Goal: Transaction & Acquisition: Purchase product/service

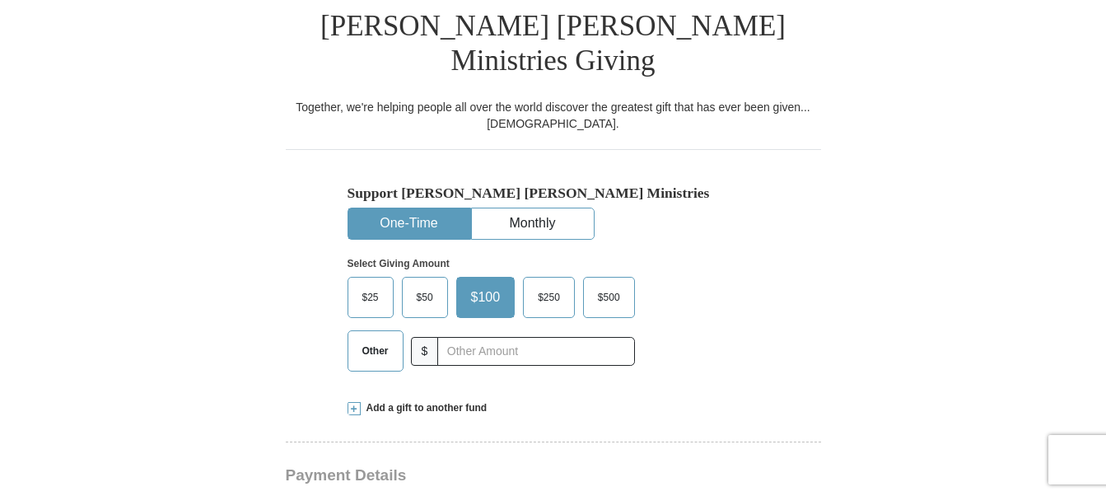
scroll to position [420, 0]
click at [477, 337] on input "text" at bounding box center [535, 351] width 197 height 29
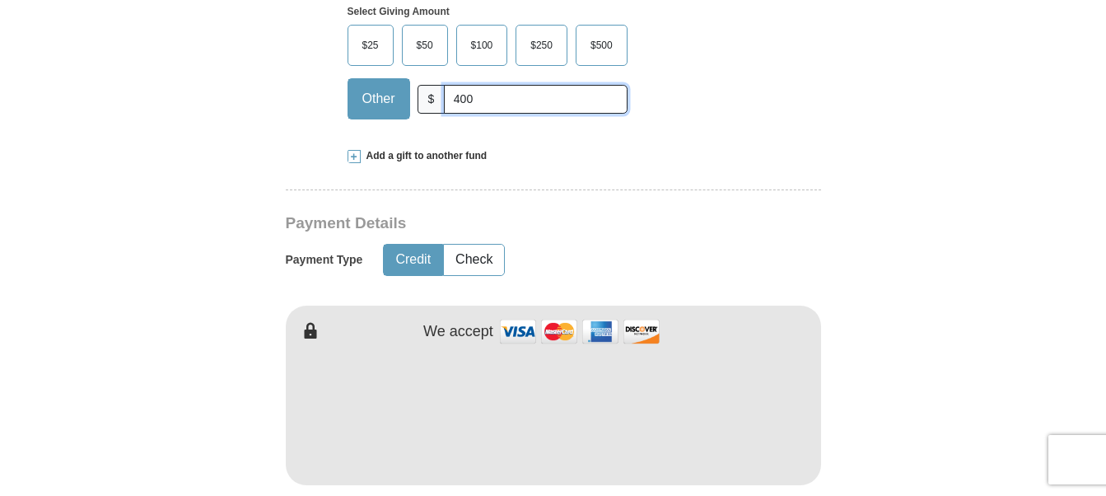
scroll to position [756, 0]
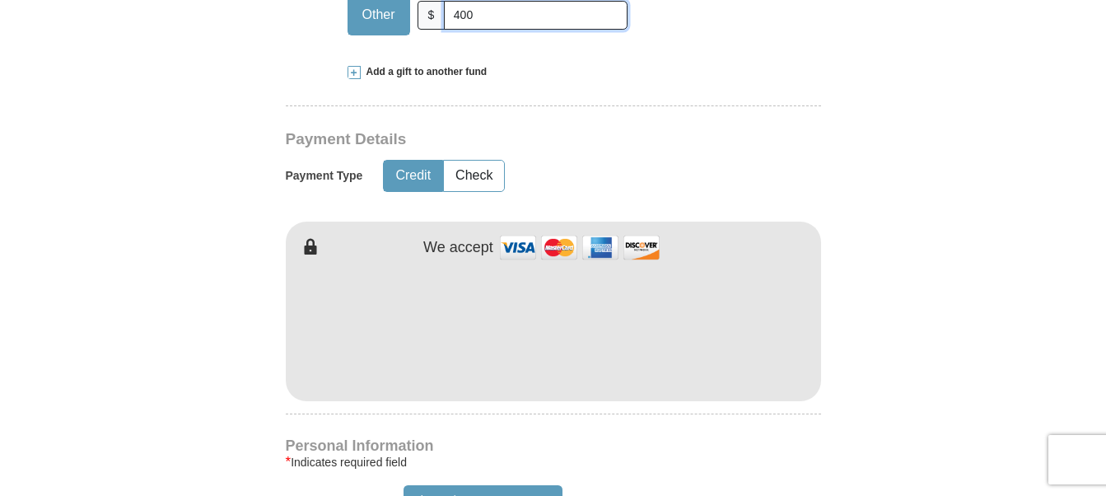
type input "400"
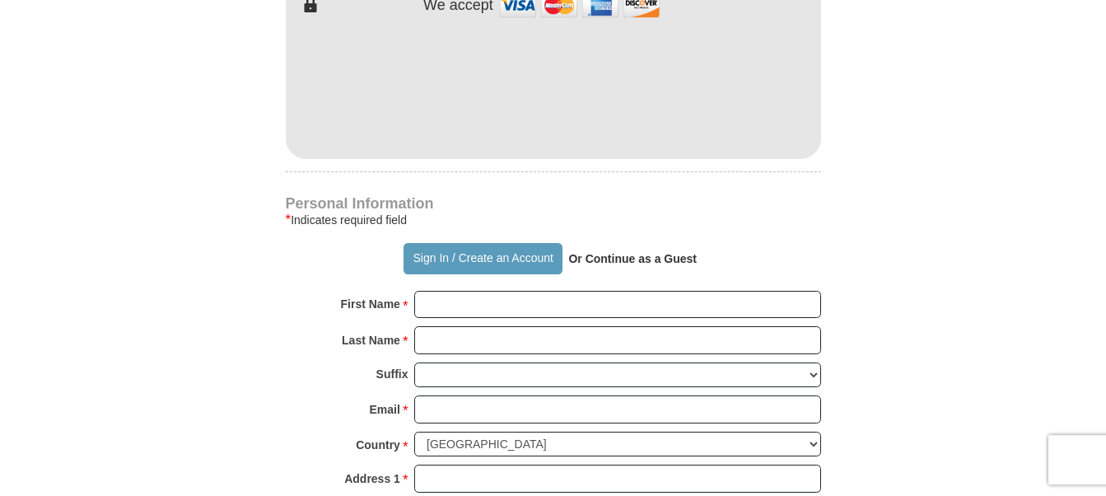
scroll to position [1008, 0]
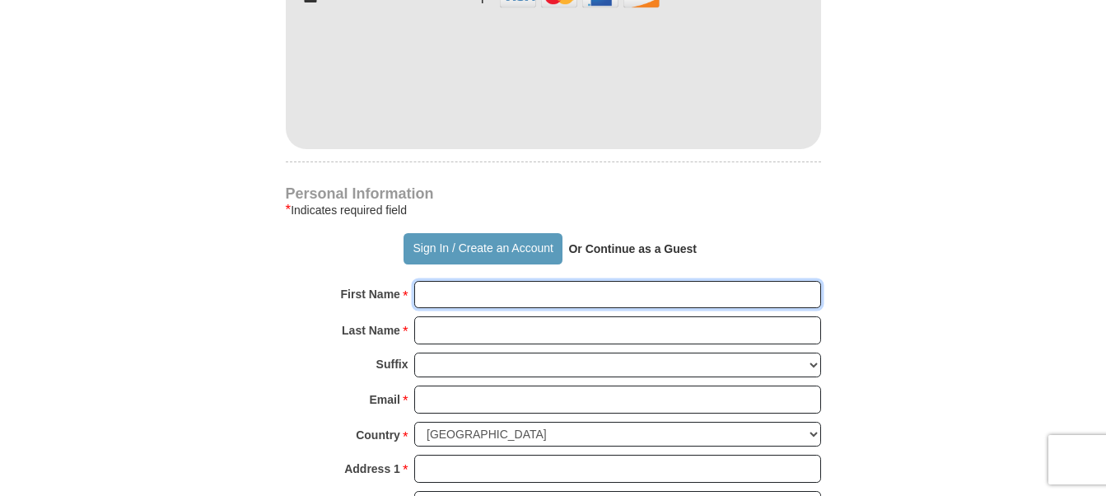
click at [451, 281] on input "First Name *" at bounding box center [617, 295] width 407 height 28
type input "[PERSON_NAME]"
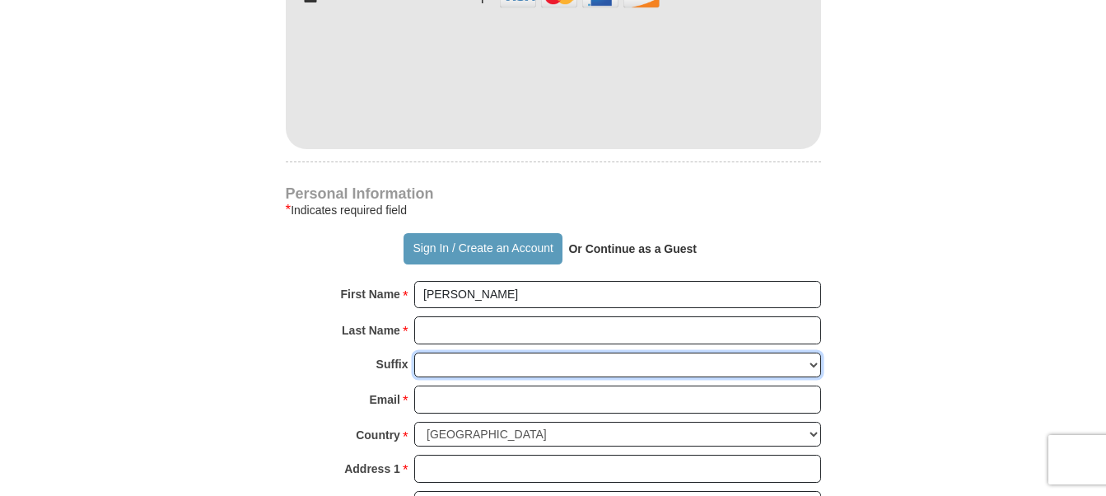
click at [414, 352] on select "[PERSON_NAME] I II III IV V VI" at bounding box center [617, 365] width 407 height 26
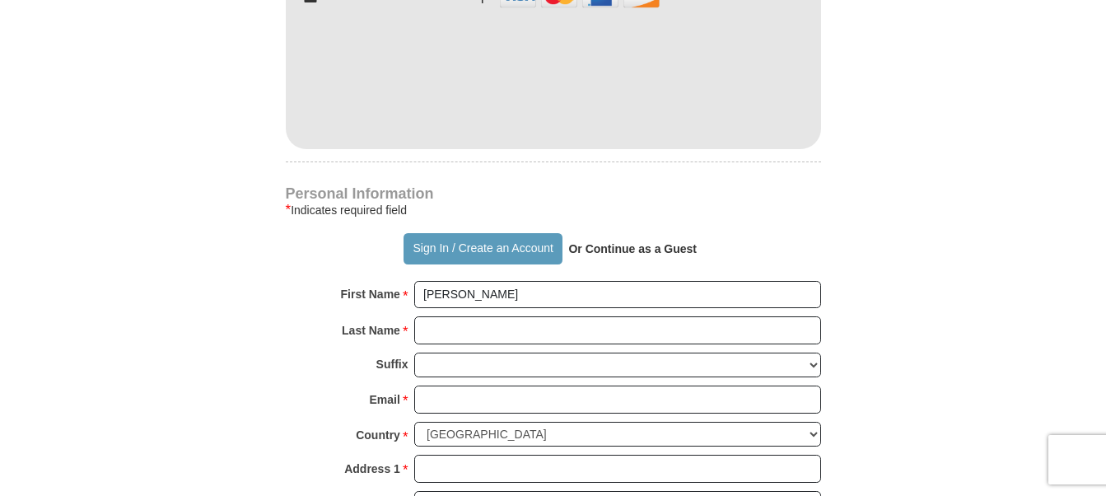
drag, startPoint x: 455, startPoint y: 327, endPoint x: 254, endPoint y: 284, distance: 204.6
click at [254, 284] on form "Already have an account? Sign in for faster giving. Don't have an account? Crea…" at bounding box center [553, 90] width 939 height 2065
click at [459, 316] on input "Last Name *" at bounding box center [617, 330] width 407 height 28
type input "[PERSON_NAME]"
click at [459, 385] on input "Email *" at bounding box center [617, 399] width 407 height 28
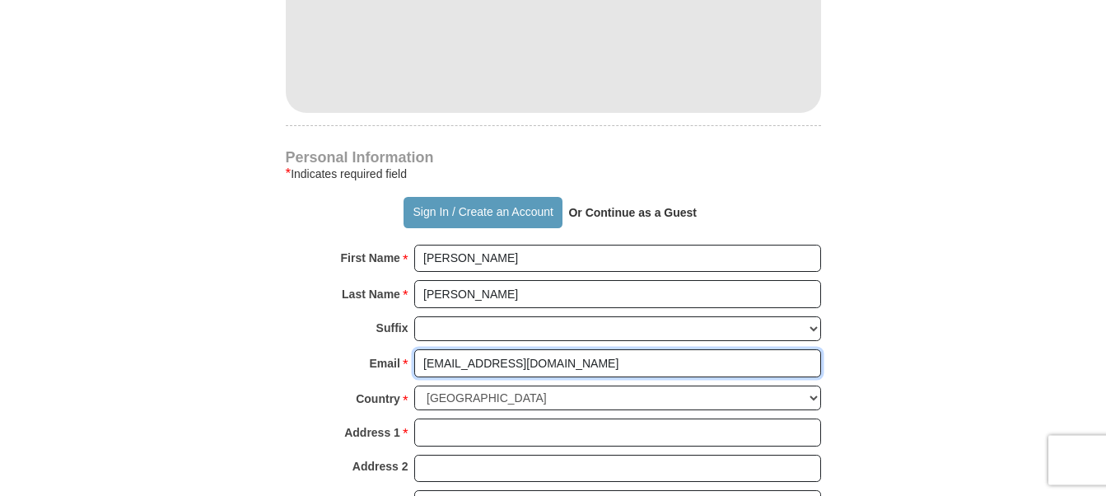
scroll to position [1092, 0]
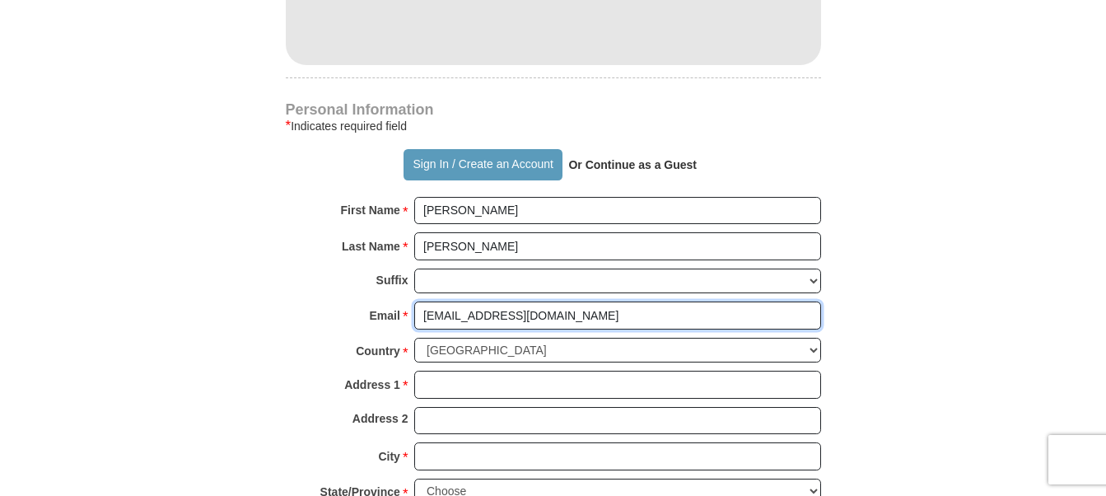
type input "[EMAIL_ADDRESS][DOMAIN_NAME]"
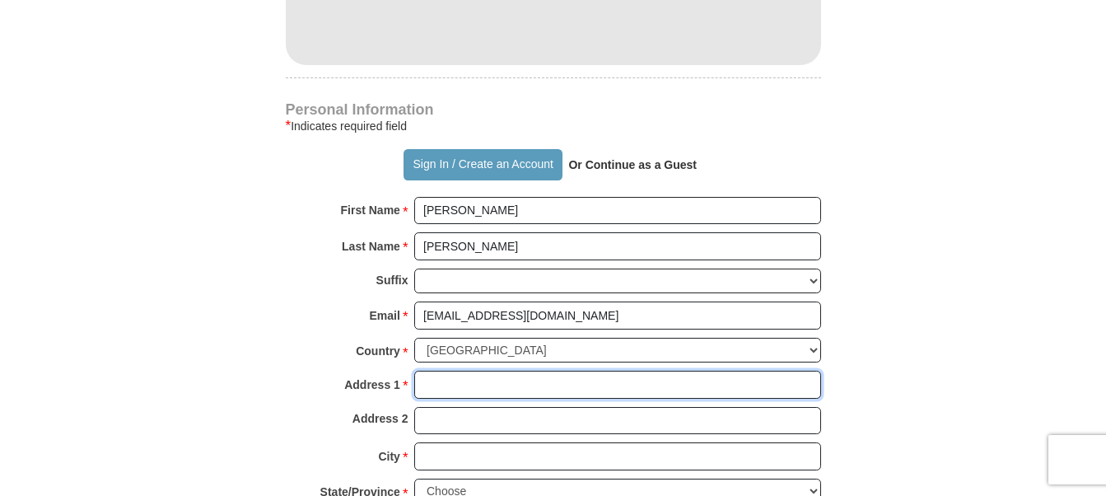
click at [466, 371] on input "Address 1 *" at bounding box center [617, 385] width 407 height 28
type input "po box 825"
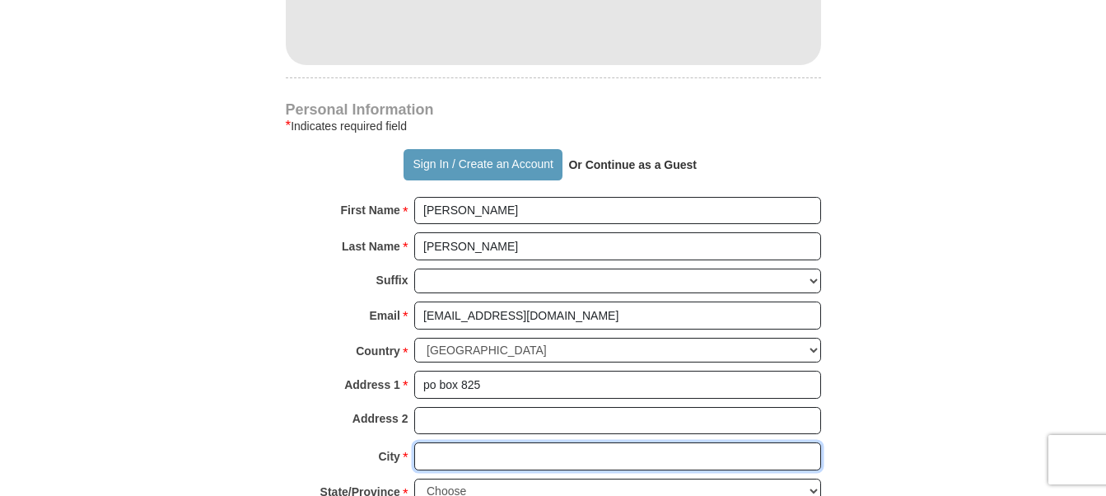
click at [455, 442] on input "City *" at bounding box center [617, 456] width 407 height 28
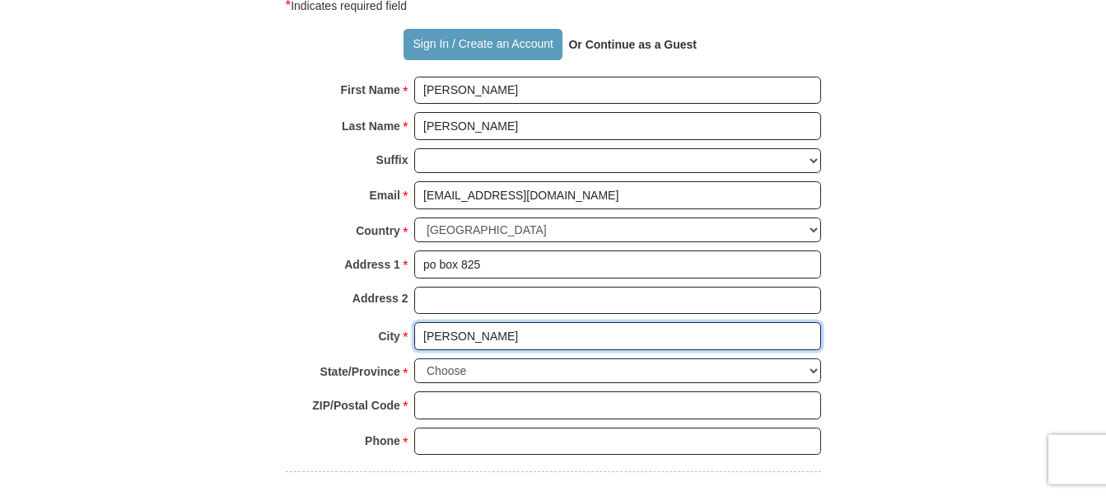
scroll to position [1260, 0]
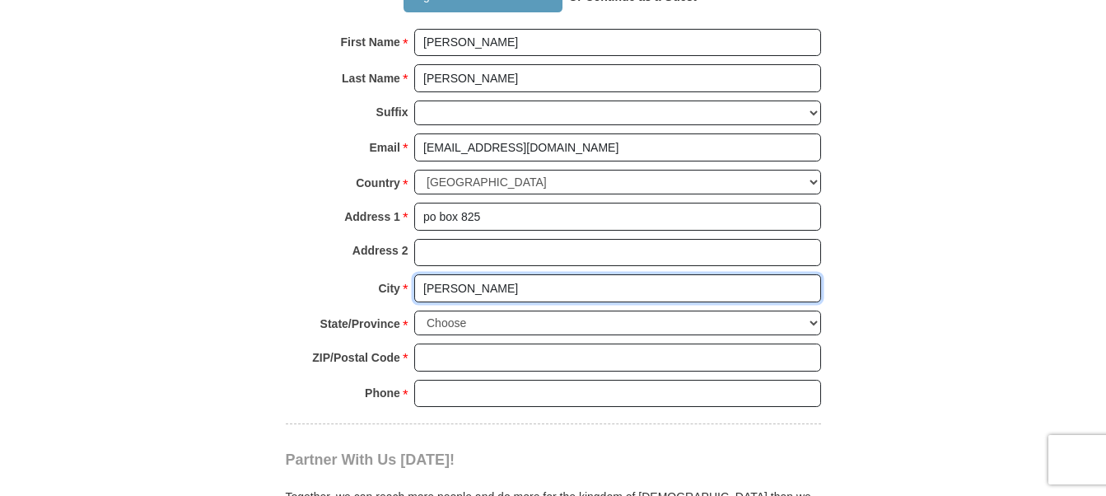
type input "[PERSON_NAME]"
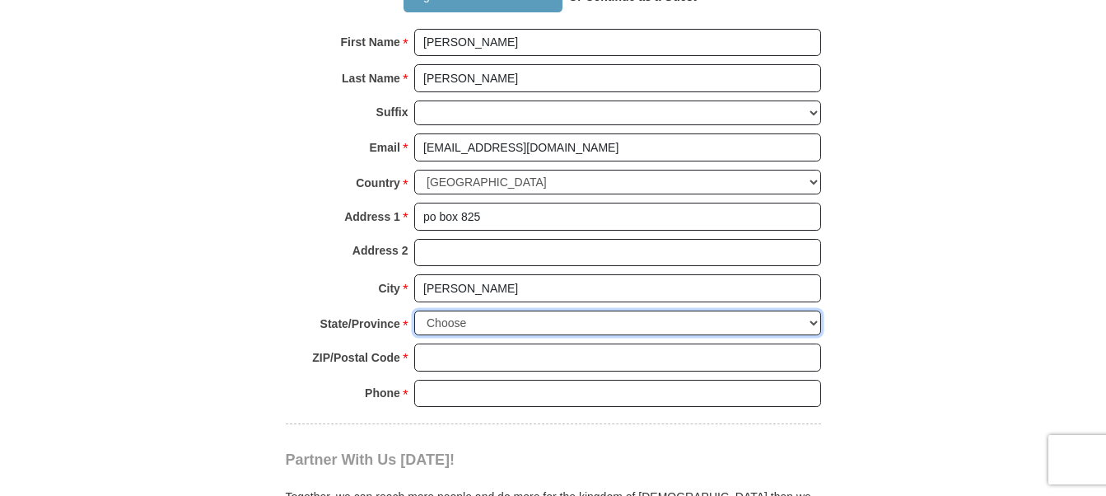
click at [414, 310] on select "Choose [US_STATE] [US_STATE] [US_STATE] [US_STATE] [US_STATE] Armed Forces Amer…" at bounding box center [617, 323] width 407 height 26
select select "OK"
click option "[US_STATE]" at bounding box center [0, 0] width 0 height 0
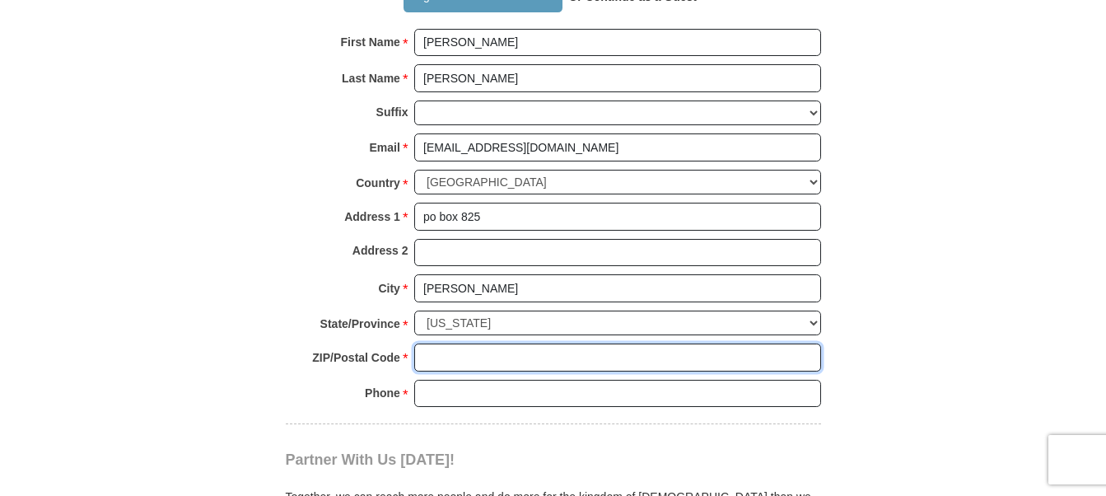
click at [434, 343] on input "ZIP/Postal Code *" at bounding box center [617, 357] width 407 height 28
type input "73008"
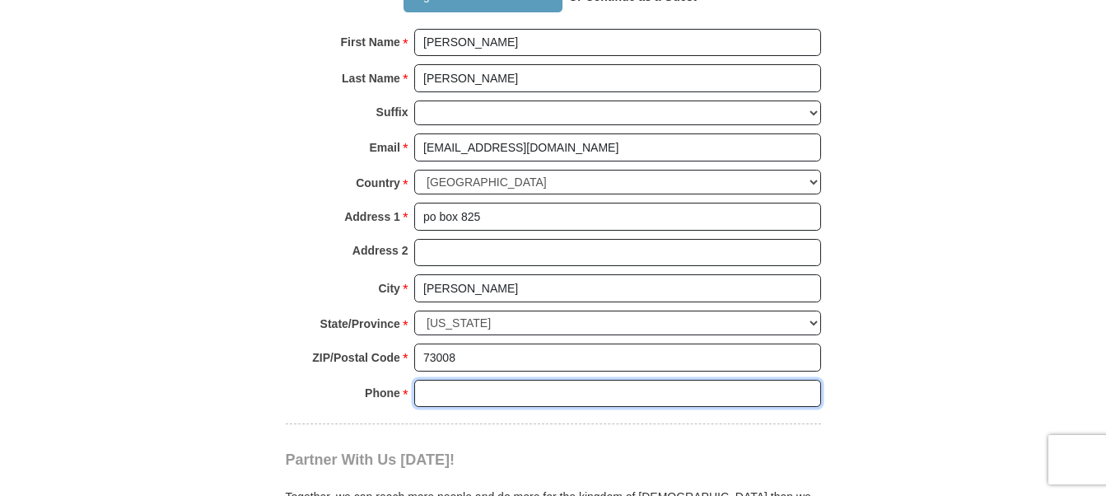
click at [470, 380] on input "Phone * *" at bounding box center [617, 394] width 407 height 28
type input "4057791701"
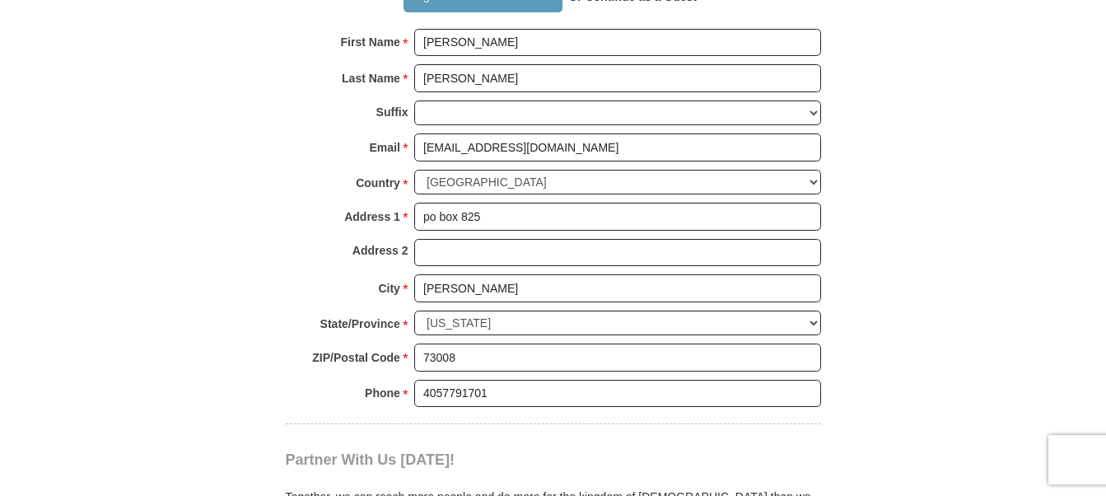
click at [516, 424] on div "Partner With Us [DATE]! Together, we can reach more people and do more for the …" at bounding box center [553, 495] width 535 height 142
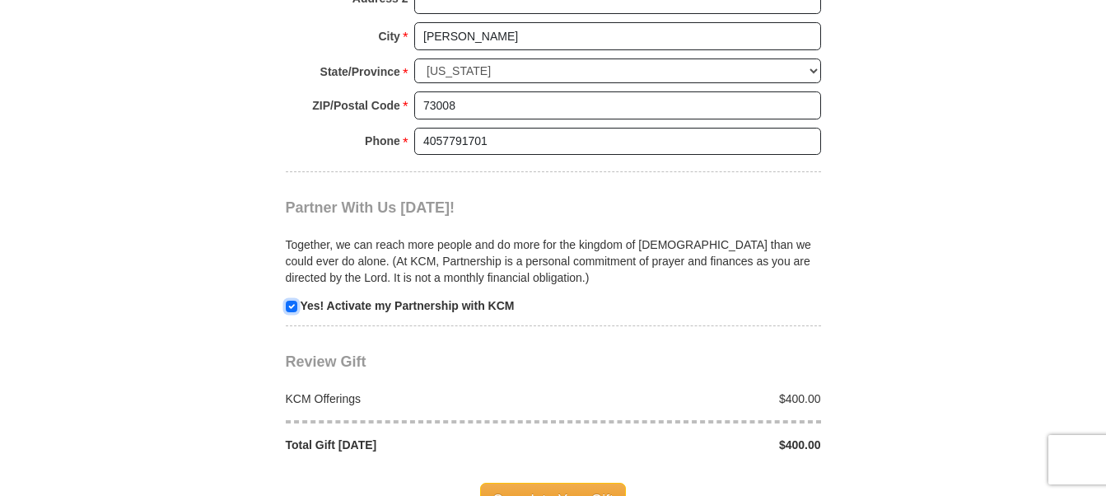
click at [291, 301] on input "checkbox" at bounding box center [292, 307] width 12 height 12
click at [288, 301] on input "checkbox" at bounding box center [292, 307] width 12 height 12
click at [292, 301] on input "checkbox" at bounding box center [292, 307] width 12 height 12
drag, startPoint x: 290, startPoint y: 268, endPoint x: 281, endPoint y: 274, distance: 11.2
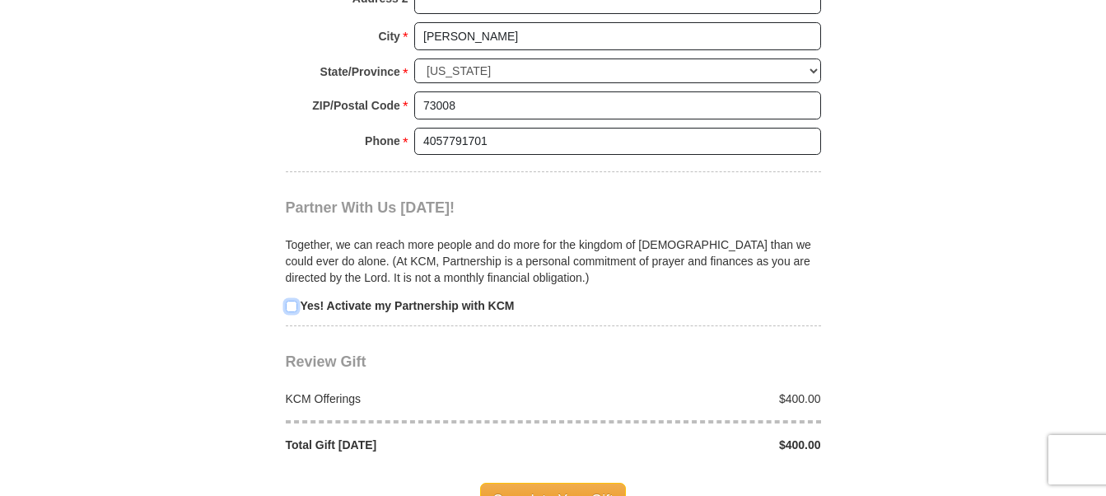
click at [292, 301] on input "checkbox" at bounding box center [292, 307] width 12 height 12
checkbox input "true"
click at [510, 483] on span "Complete Your Gift" at bounding box center [553, 500] width 146 height 35
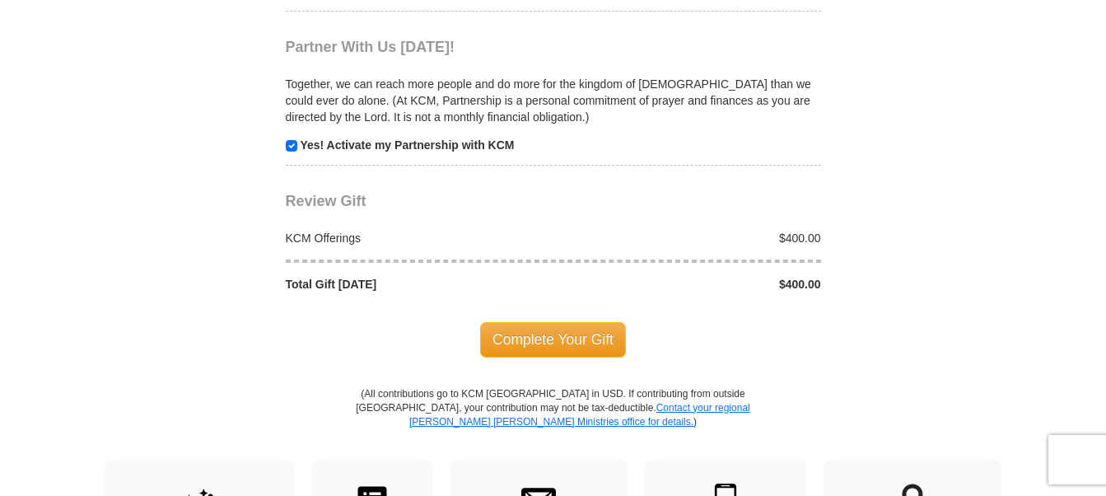
scroll to position [1760, 0]
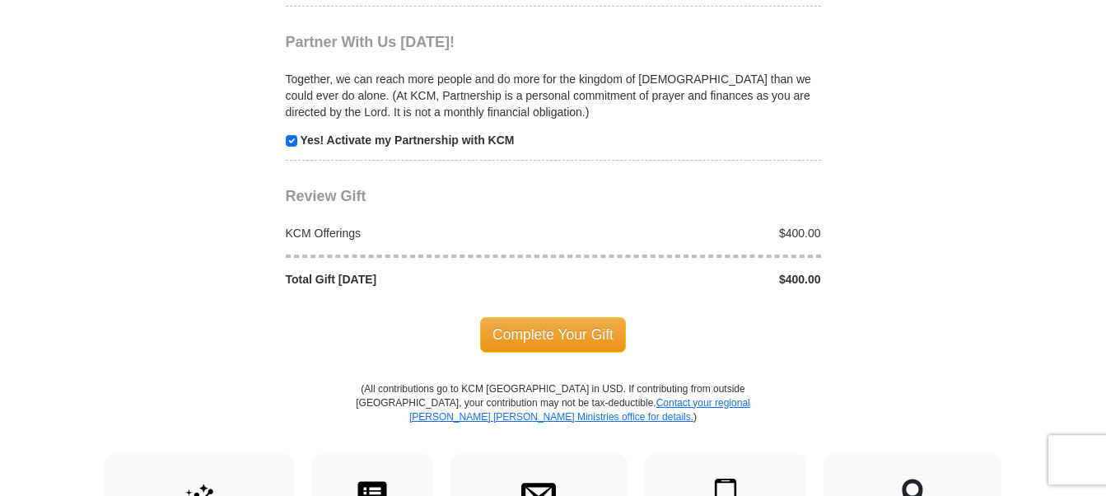
click at [534, 317] on span "Complete Your Gift" at bounding box center [553, 334] width 146 height 35
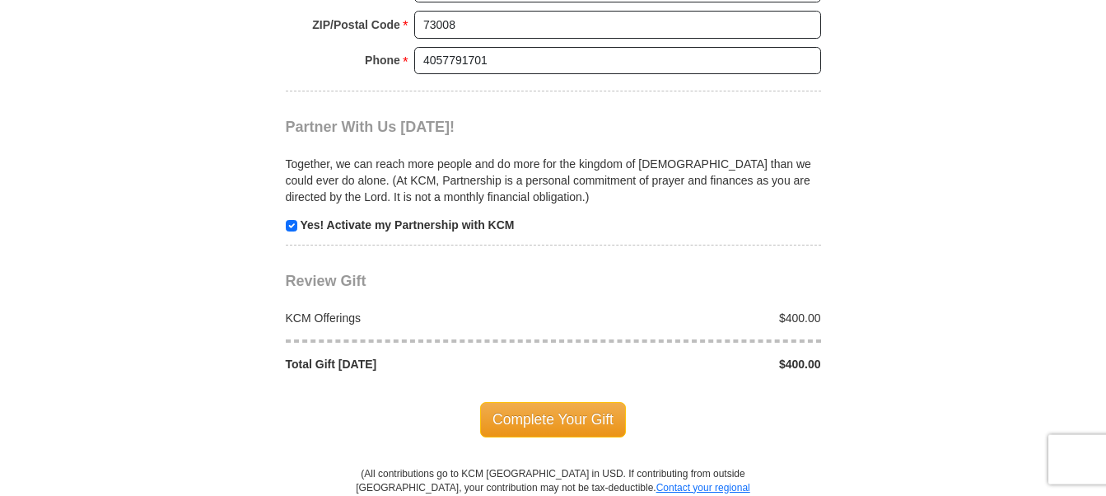
scroll to position [1676, 0]
click at [534, 401] on span "Complete Your Gift" at bounding box center [553, 418] width 146 height 35
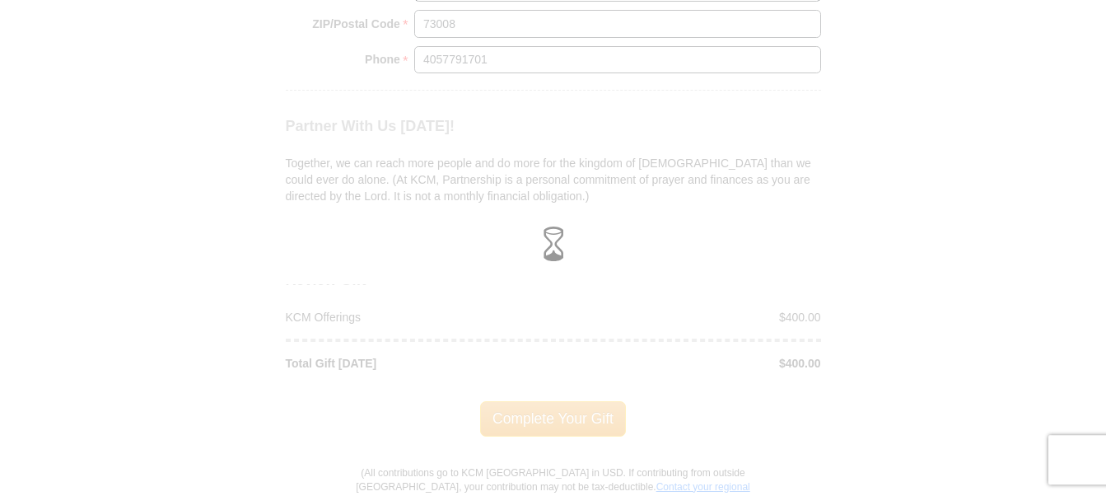
scroll to position [1593, 0]
